Goal: Information Seeking & Learning: Learn about a topic

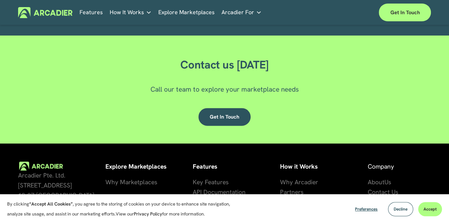
scroll to position [1809, 0]
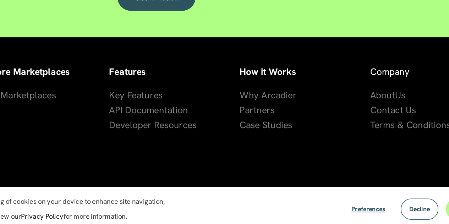
scroll to position [1808, 0]
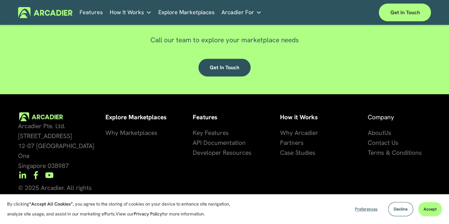
click at [367, 208] on span "Preferences" at bounding box center [366, 209] width 23 height 6
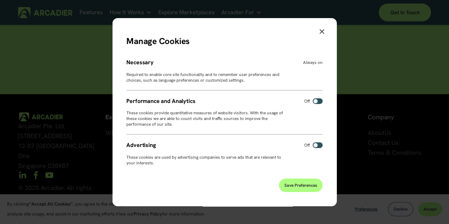
click at [297, 180] on button "Save Preferences" at bounding box center [301, 184] width 44 height 13
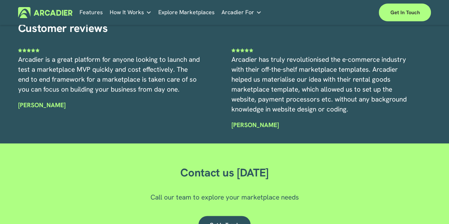
scroll to position [1809, 0]
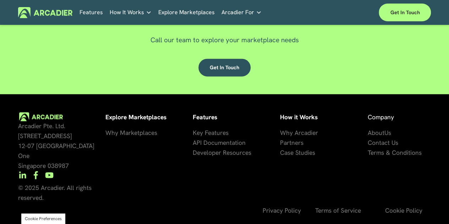
click at [292, 156] on span "se Studies" at bounding box center [301, 152] width 28 height 8
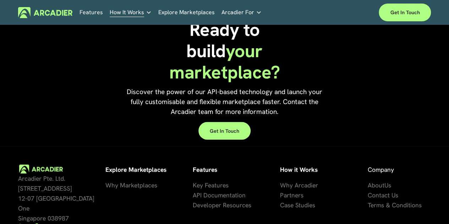
scroll to position [743, 0]
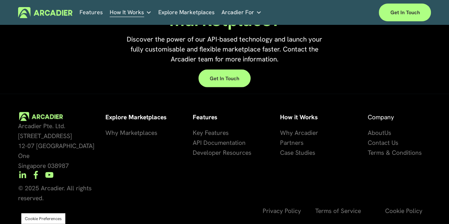
click at [382, 134] on span "About" at bounding box center [375, 132] width 17 height 8
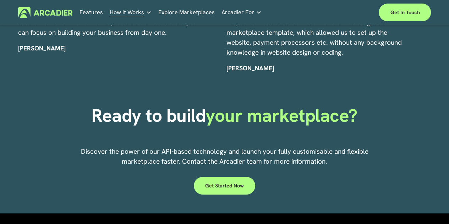
scroll to position [1644, 0]
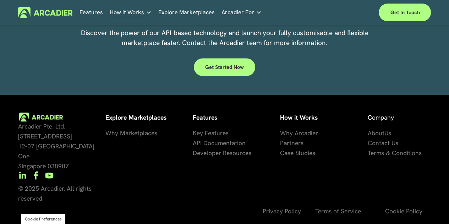
click at [219, 134] on span "Key Features" at bounding box center [211, 133] width 36 height 8
click at [127, 136] on span "Why Marketplaces" at bounding box center [131, 133] width 52 height 8
click at [131, 121] on strong "Explore Marketplaces" at bounding box center [135, 117] width 61 height 8
